Goal: Transaction & Acquisition: Purchase product/service

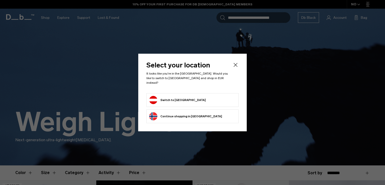
click at [235, 67] on icon "Close" at bounding box center [236, 65] width 4 height 4
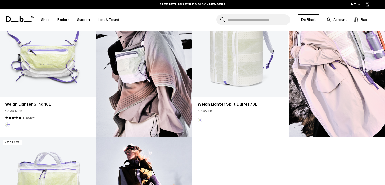
scroll to position [327, 0]
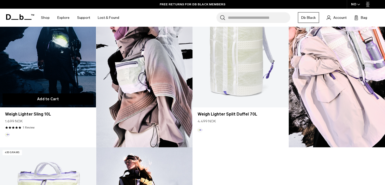
click at [67, 100] on button "Add to Cart" at bounding box center [48, 99] width 91 height 11
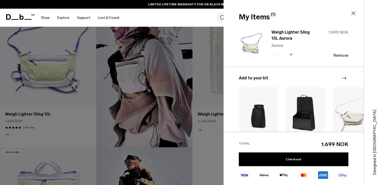
click at [271, 33] on div "Weigh Lighter Sling 10L Aurora Aurora Quantity - * + 1.699 NOK Remove" at bounding box center [305, 44] width 85 height 30
click at [276, 33] on link "Weigh Lighter Sling 10L Aurora" at bounding box center [294, 35] width 45 height 12
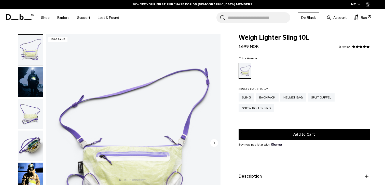
scroll to position [38, 0]
